Goal: Information Seeking & Learning: Learn about a topic

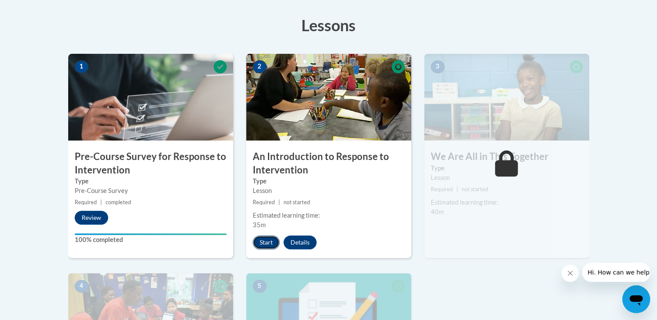
click at [262, 241] on button "Start" at bounding box center [266, 243] width 27 height 14
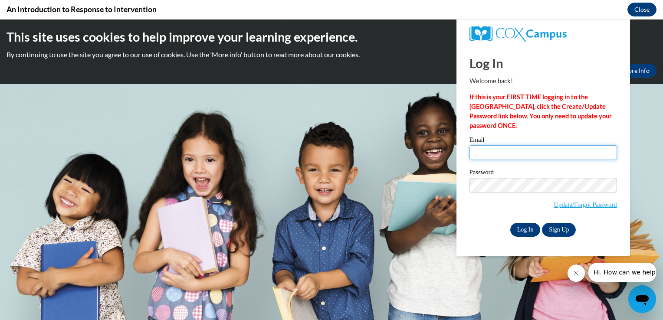
type input "[EMAIL_ADDRESS][DOMAIN_NAME]"
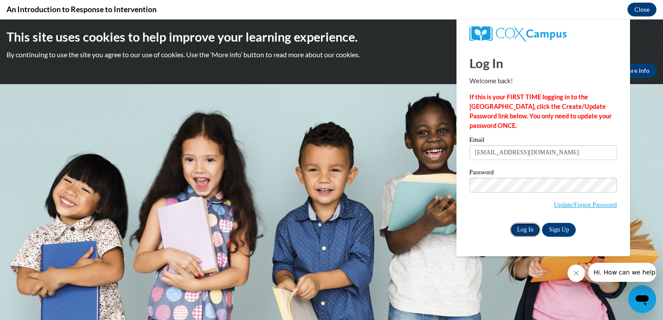
click at [524, 228] on input "Log In" at bounding box center [526, 230] width 30 height 14
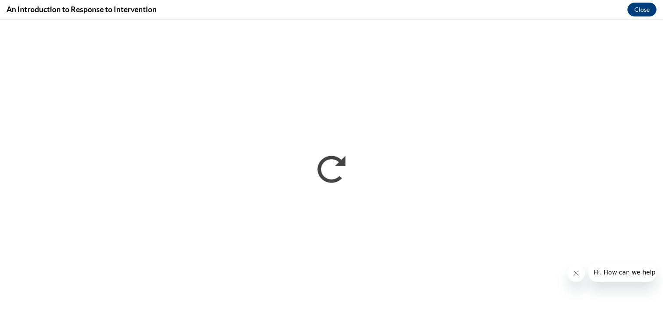
click at [579, 274] on icon "Close message from company" at bounding box center [576, 273] width 7 height 7
